Goal: Use online tool/utility: Use online tool/utility

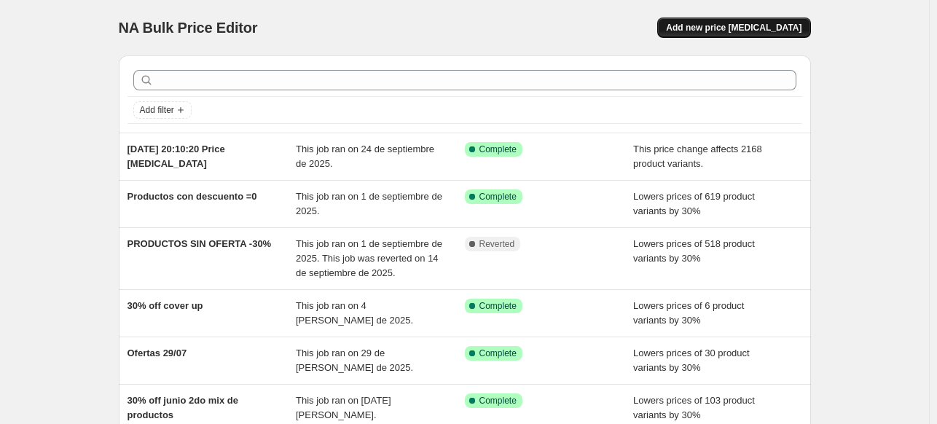
click at [729, 28] on span "Add new price [MEDICAL_DATA]" at bounding box center [734, 28] width 136 height 12
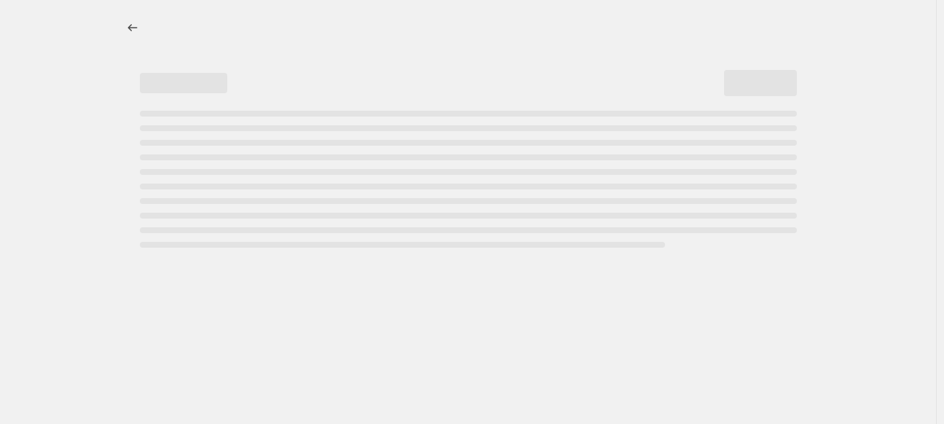
select select "percentage"
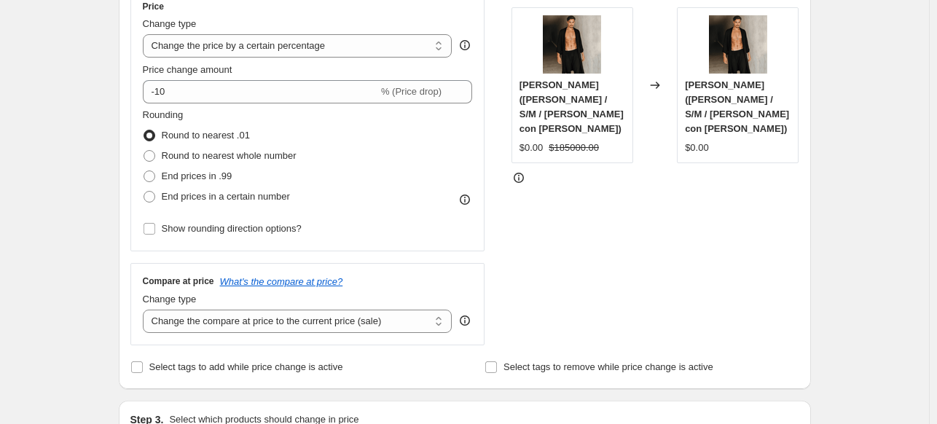
scroll to position [321, 0]
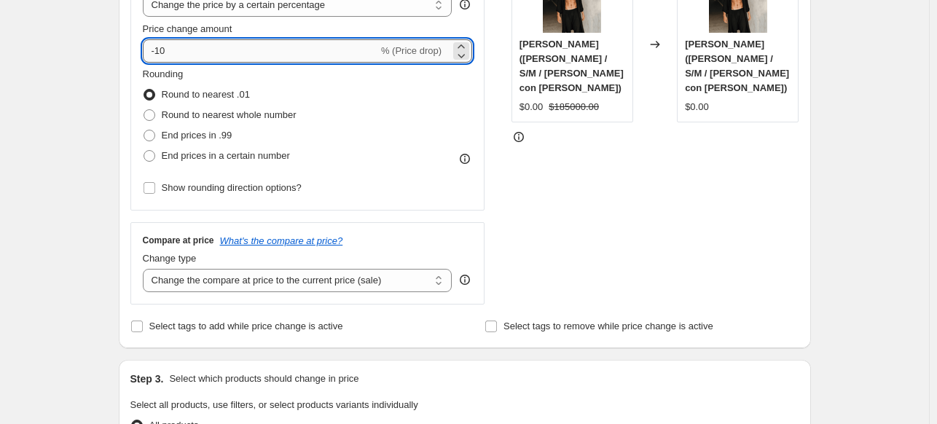
click at [162, 50] on input "-10" at bounding box center [260, 50] width 235 height 23
type input "-40"
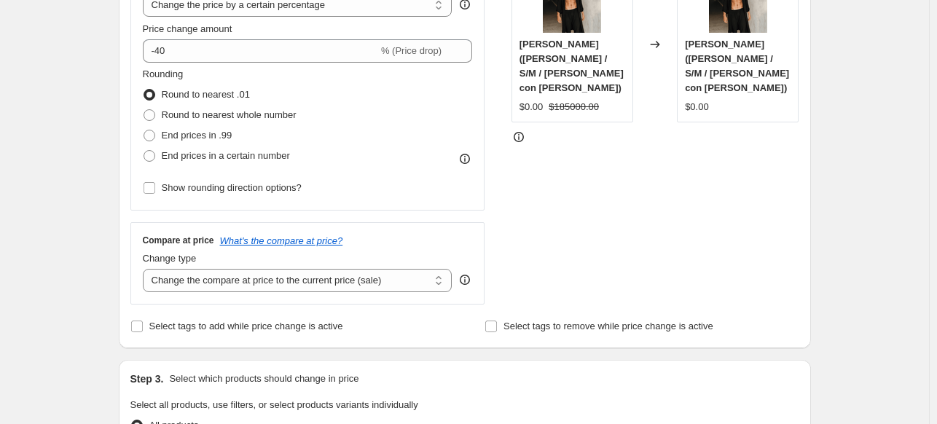
click at [96, 157] on div "Create new price [MEDICAL_DATA]. This page is ready Create new price [MEDICAL_D…" at bounding box center [464, 419] width 929 height 1480
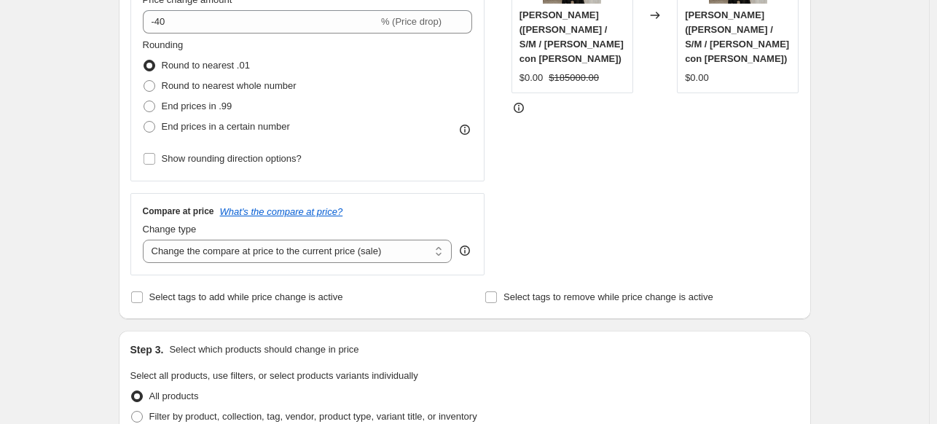
scroll to position [466, 0]
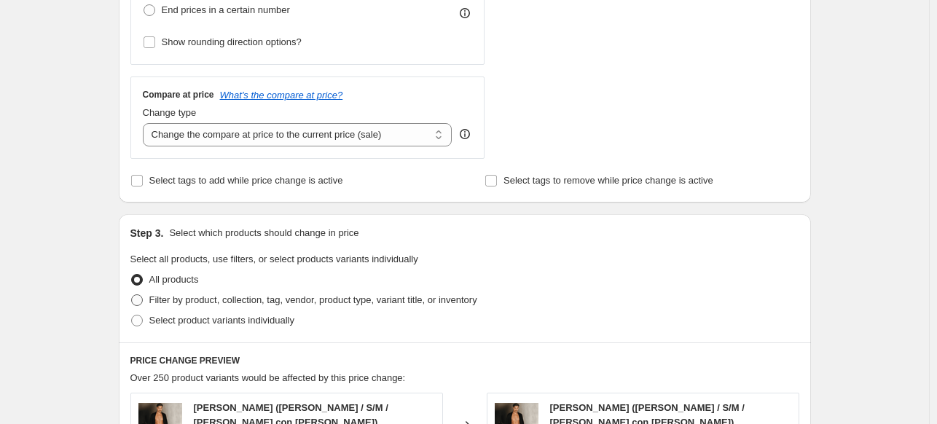
click at [141, 300] on span at bounding box center [137, 300] width 12 height 12
click at [132, 295] on input "Filter by product, collection, tag, vendor, product type, variant title, or inv…" at bounding box center [131, 294] width 1 height 1
radio input "true"
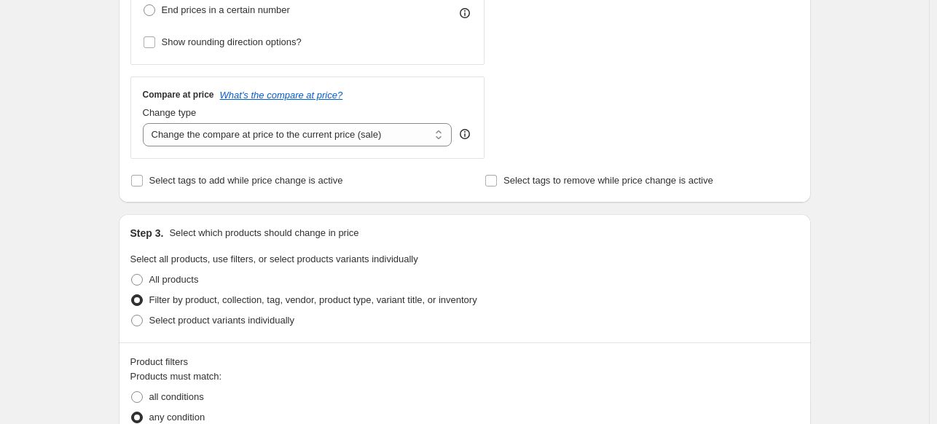
click at [93, 208] on div "Create new price [MEDICAL_DATA]. This page is ready Create new price [MEDICAL_D…" at bounding box center [464, 319] width 929 height 1571
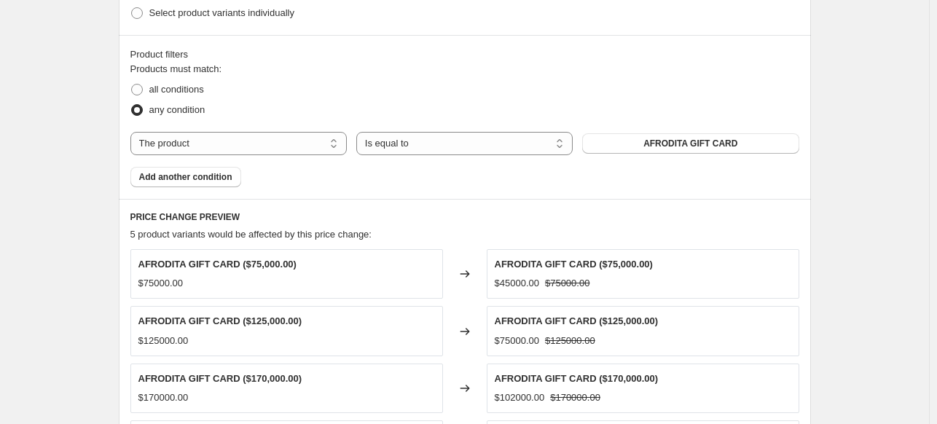
scroll to position [816, 0]
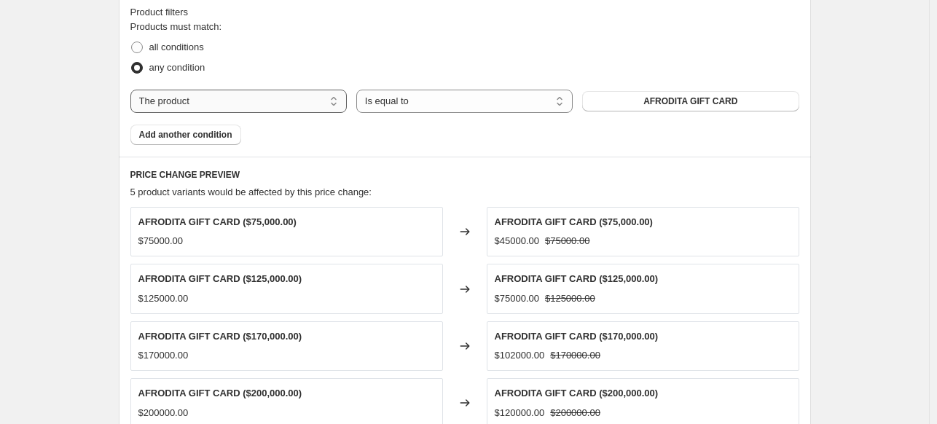
click at [259, 101] on select "The product The product's collection The product's vendor The product's status …" at bounding box center [238, 101] width 216 height 23
select select "collection"
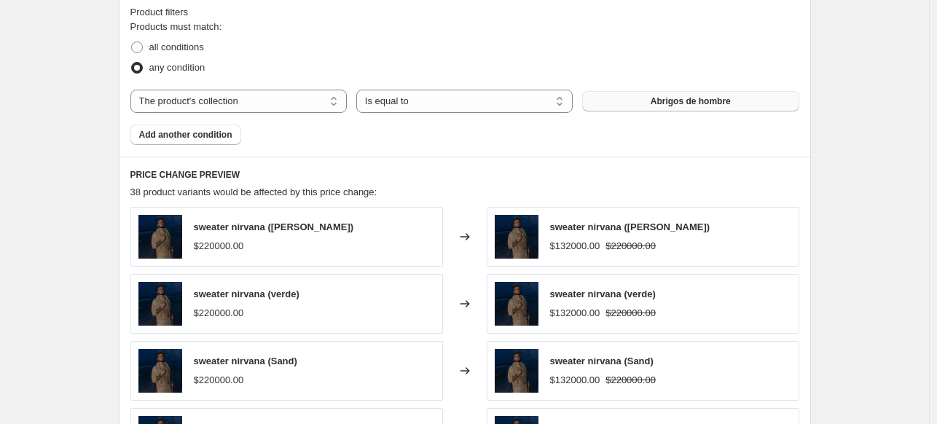
click at [647, 102] on button "Abrigos de hombre" at bounding box center [690, 101] width 216 height 20
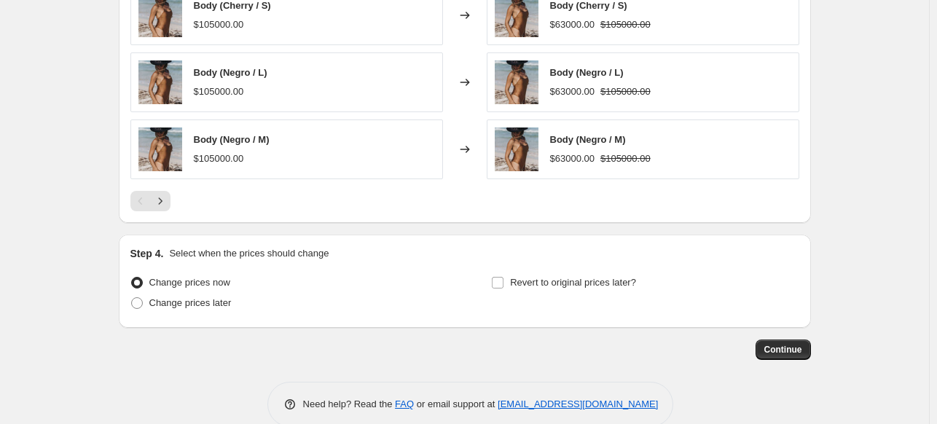
scroll to position [1195, 0]
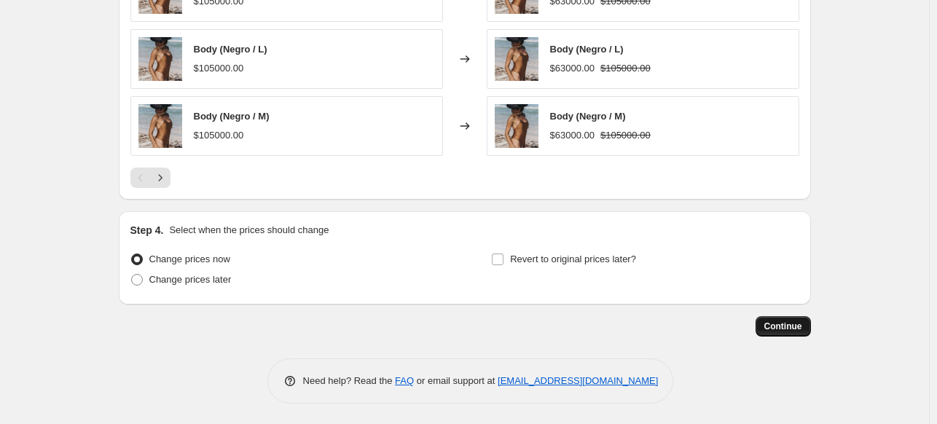
click at [794, 329] on span "Continue" at bounding box center [783, 327] width 38 height 12
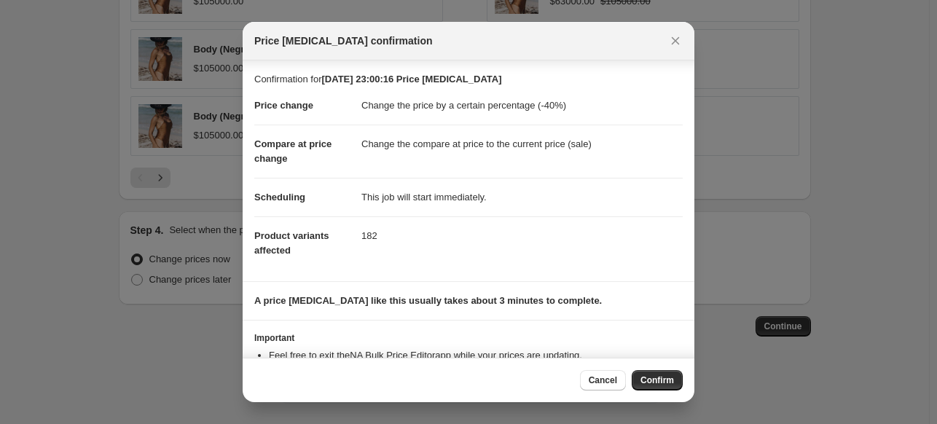
scroll to position [53, 0]
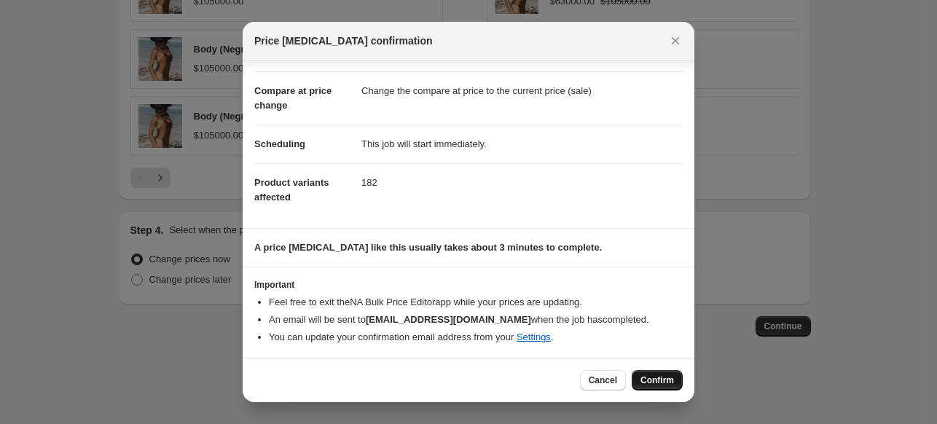
click at [650, 377] on span "Confirm" at bounding box center [658, 381] width 34 height 12
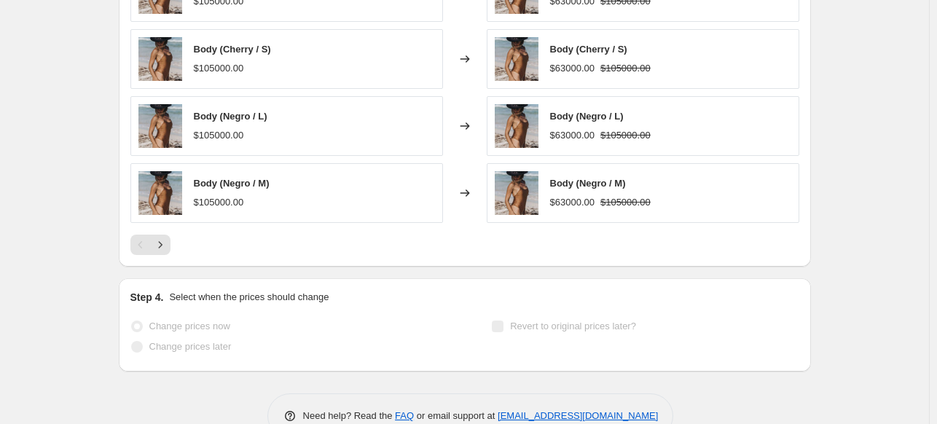
scroll to position [1233, 0]
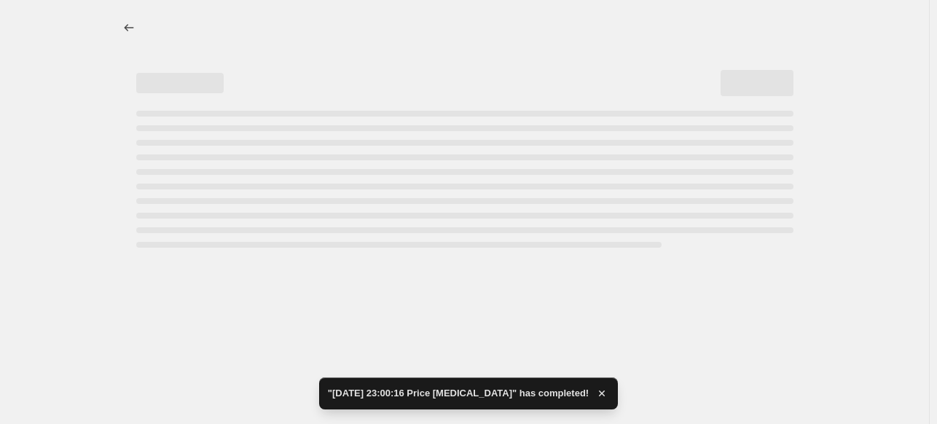
select select "percentage"
select select "collection"
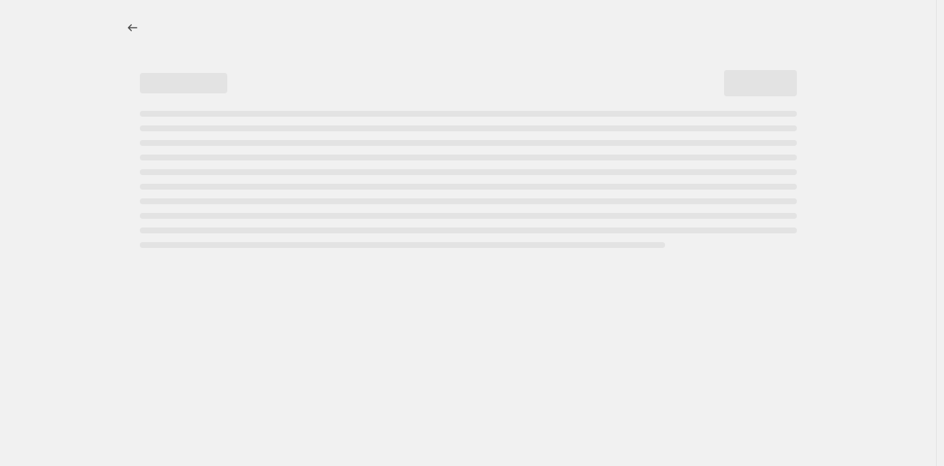
select select "percentage"
select select "collection"
